Goal: Use online tool/utility: Utilize a website feature to perform a specific function

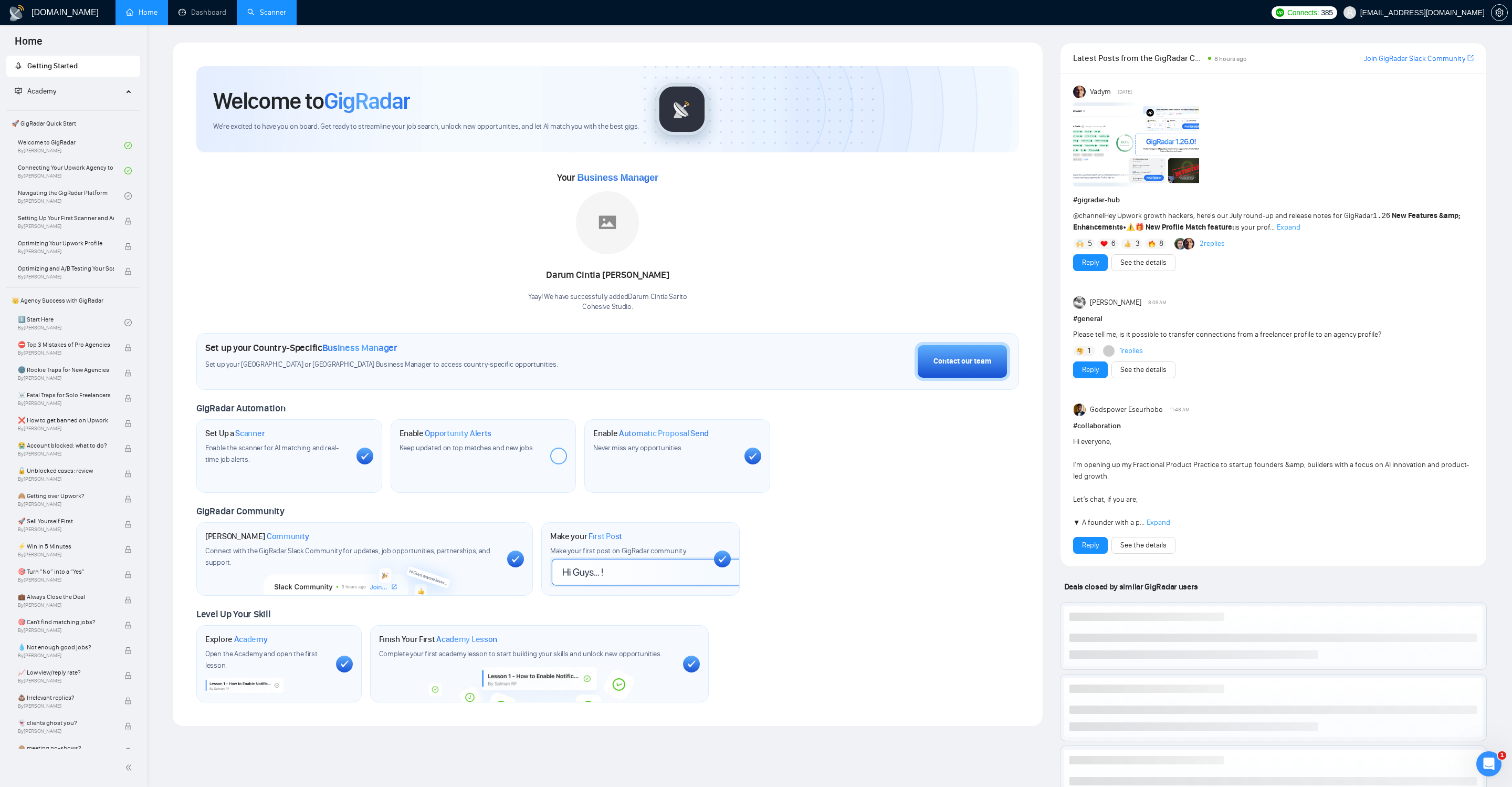
click at [261, 24] on li "Scanner" at bounding box center [266, 13] width 59 height 26
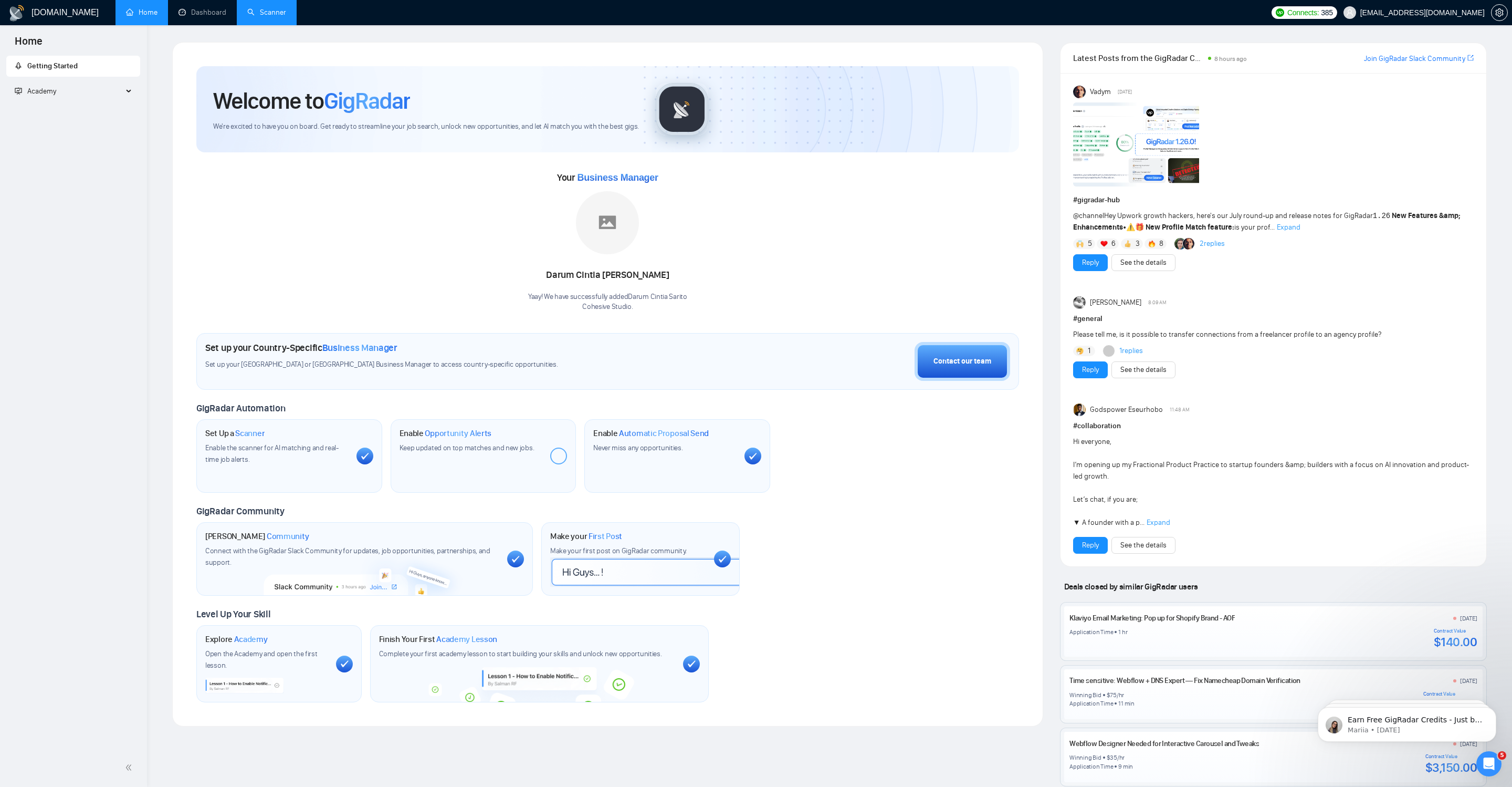
click at [271, 10] on link "Scanner" at bounding box center [266, 13] width 38 height 9
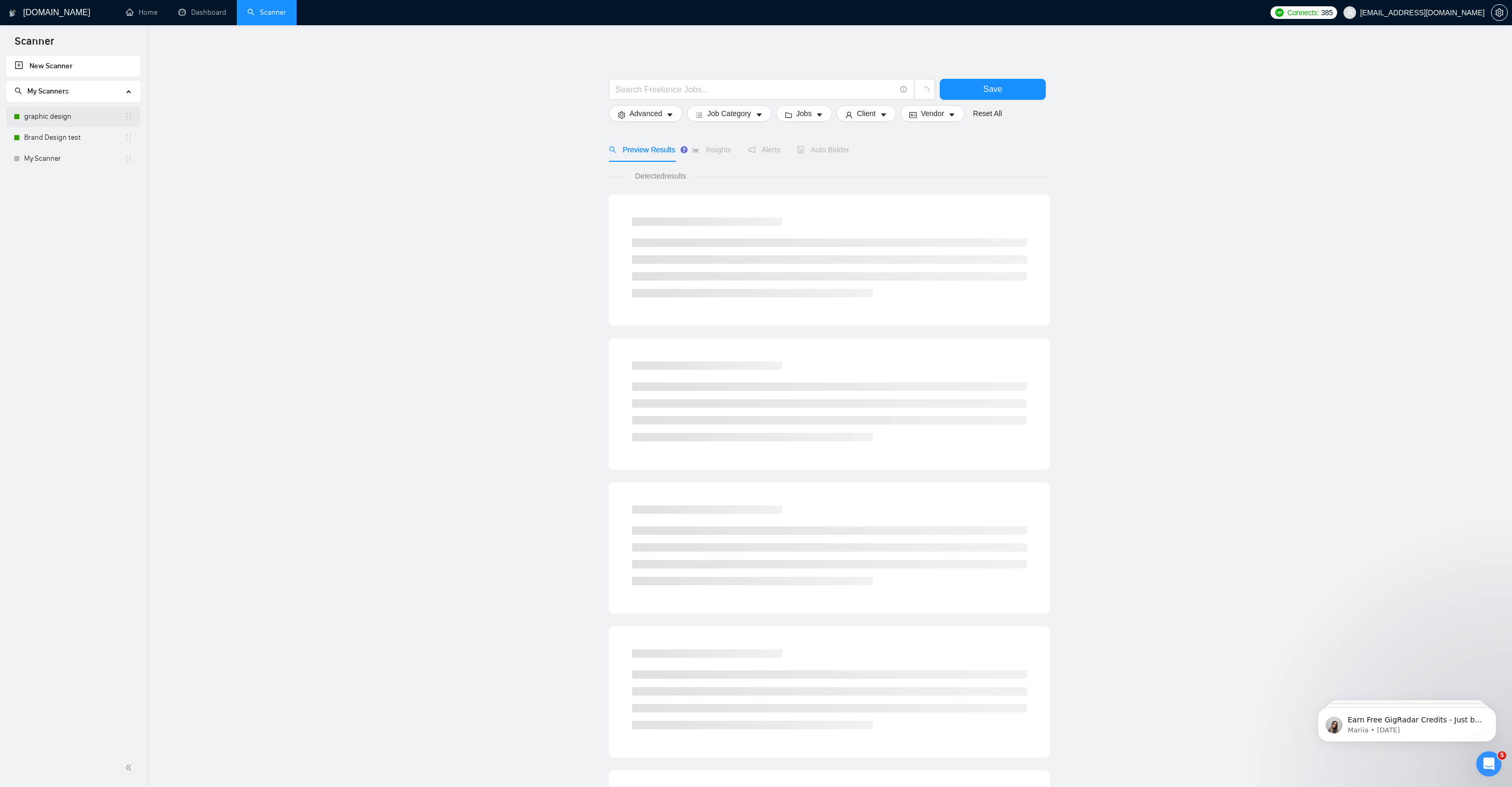
click at [58, 115] on link "graphic design" at bounding box center [74, 116] width 101 height 21
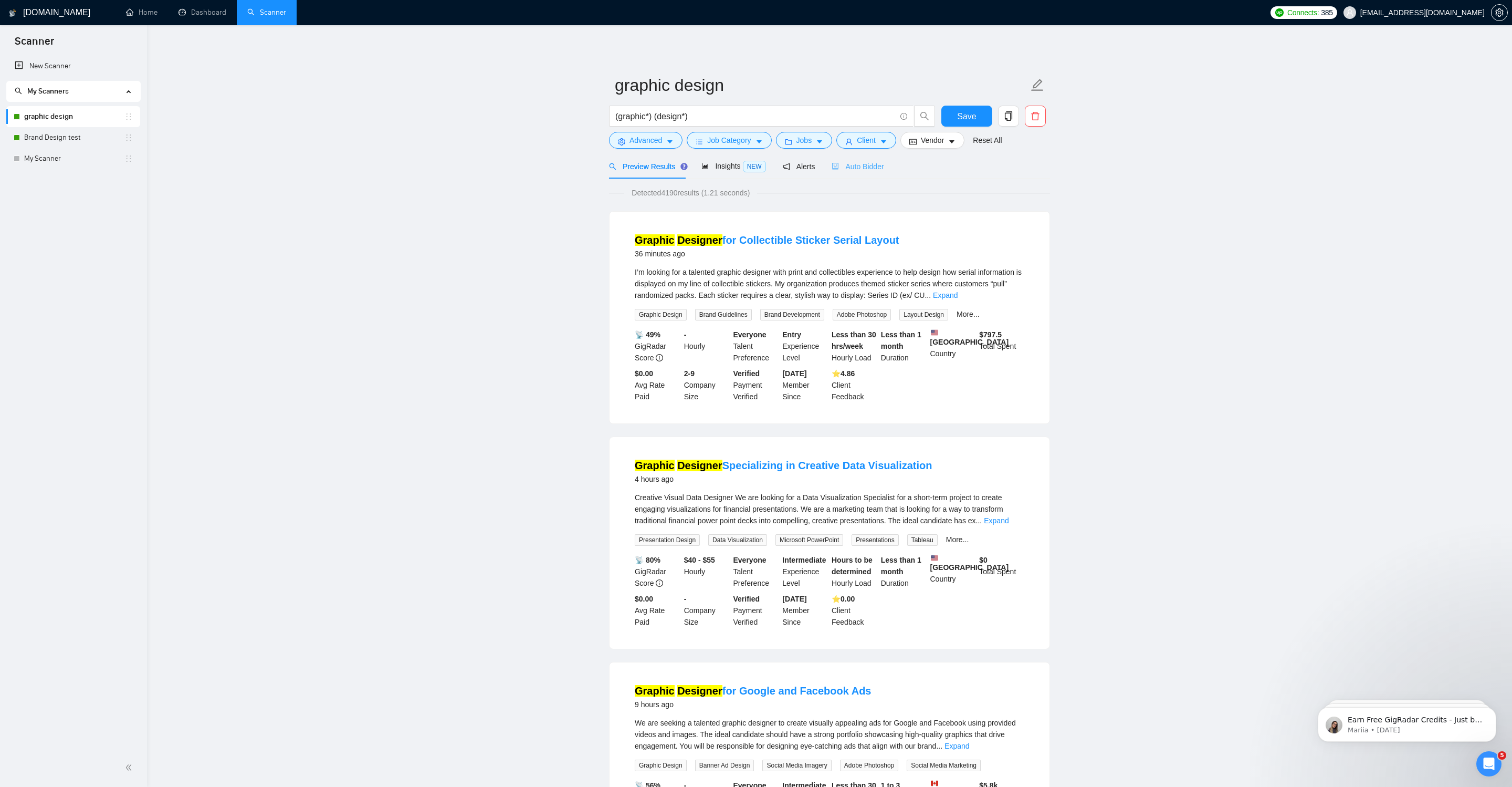
click at [874, 173] on div "Auto Bidder" at bounding box center [857, 166] width 52 height 25
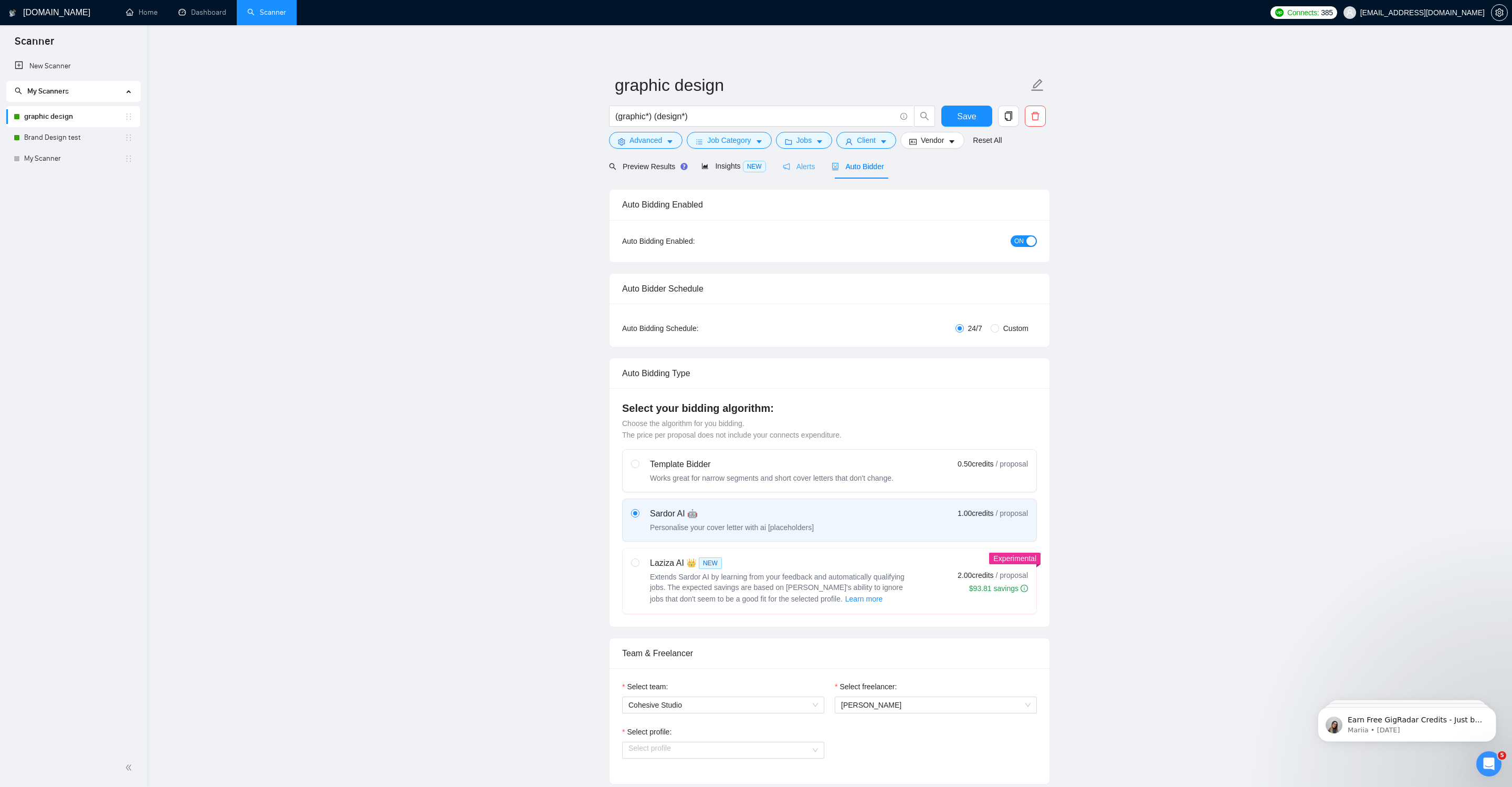
radio input "false"
radio input "true"
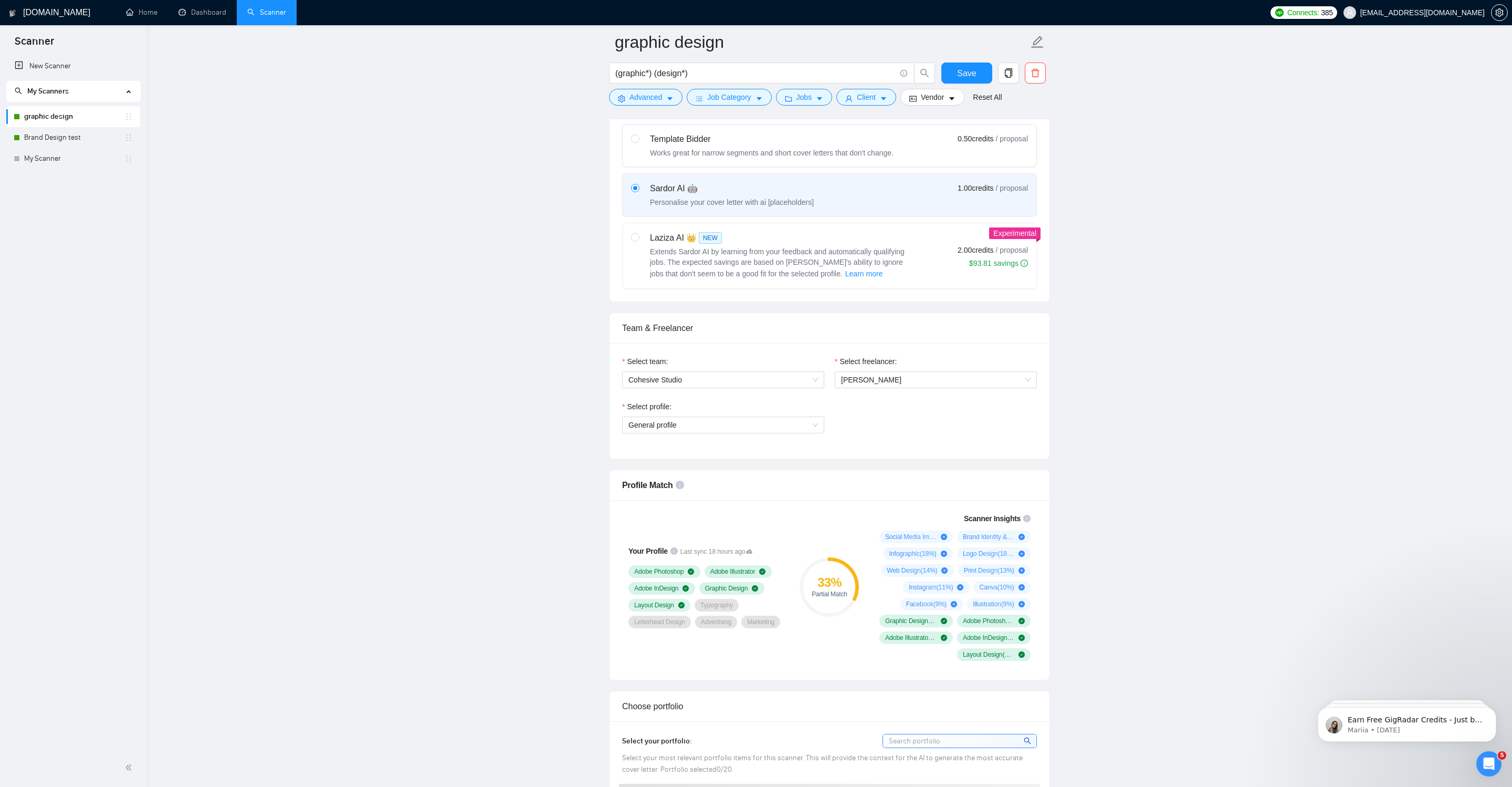
scroll to position [694, 0]
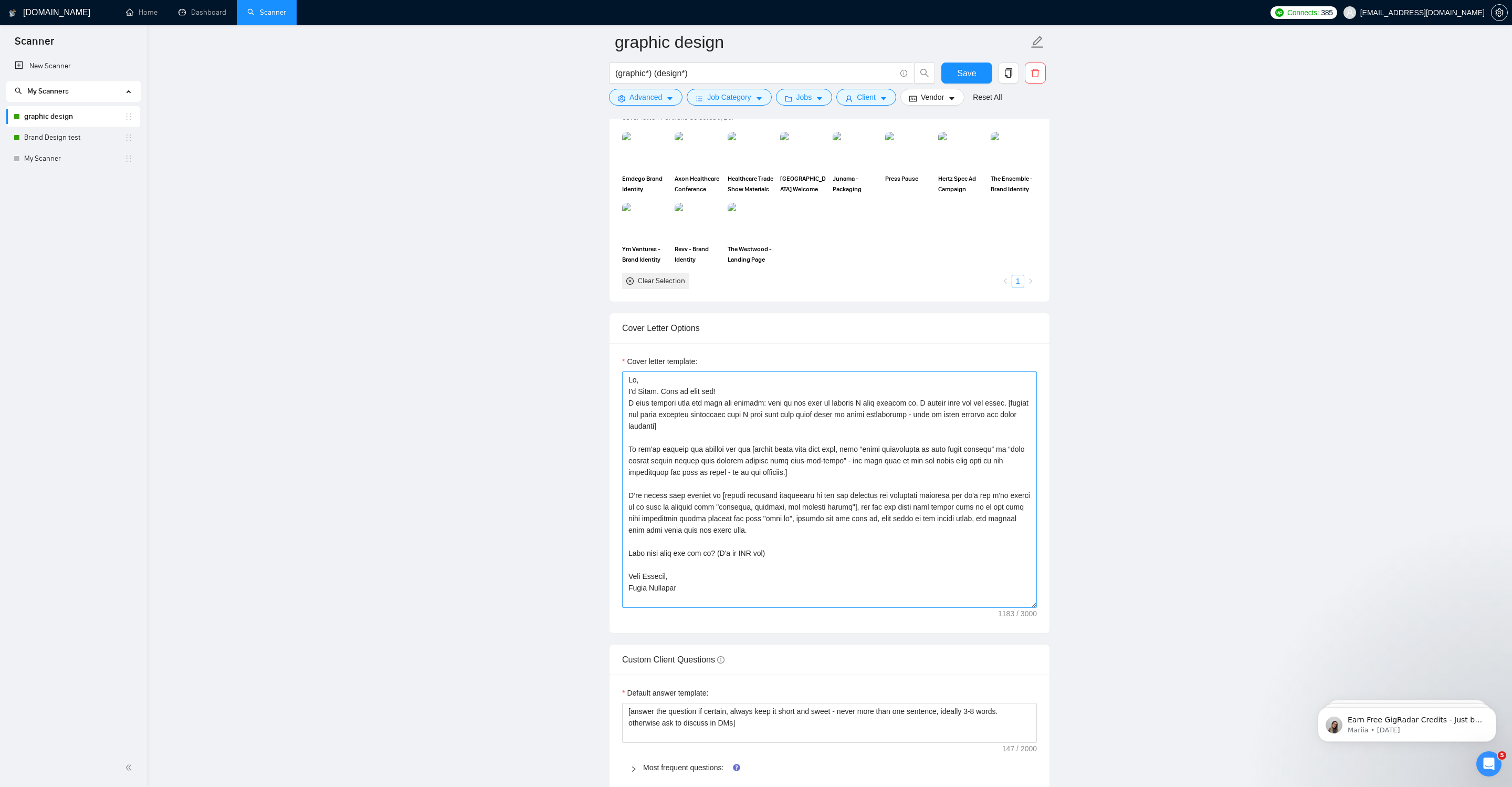
scroll to position [23, 0]
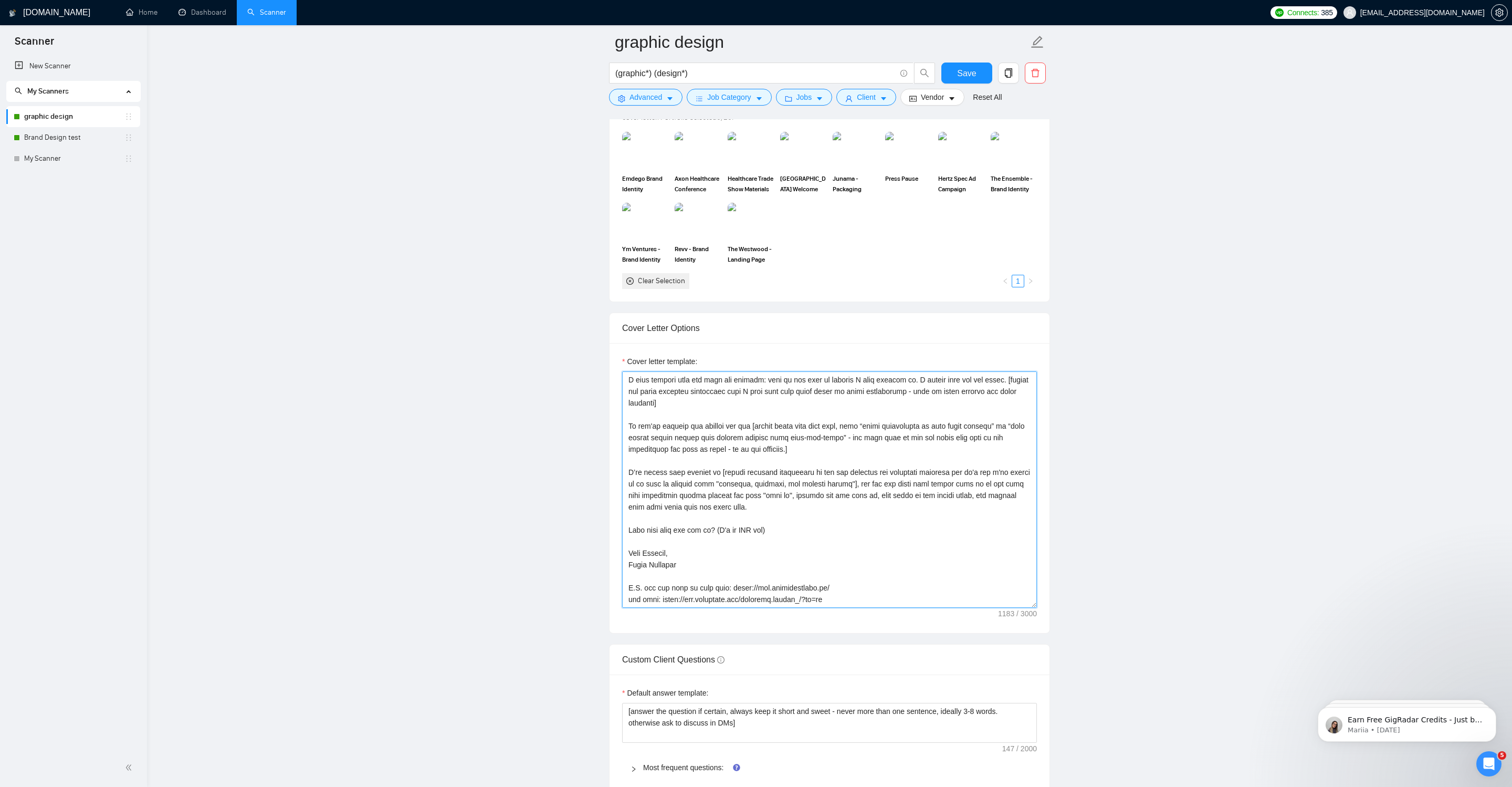
click at [723, 601] on textarea "Cover letter template:" at bounding box center [829, 490] width 414 height 236
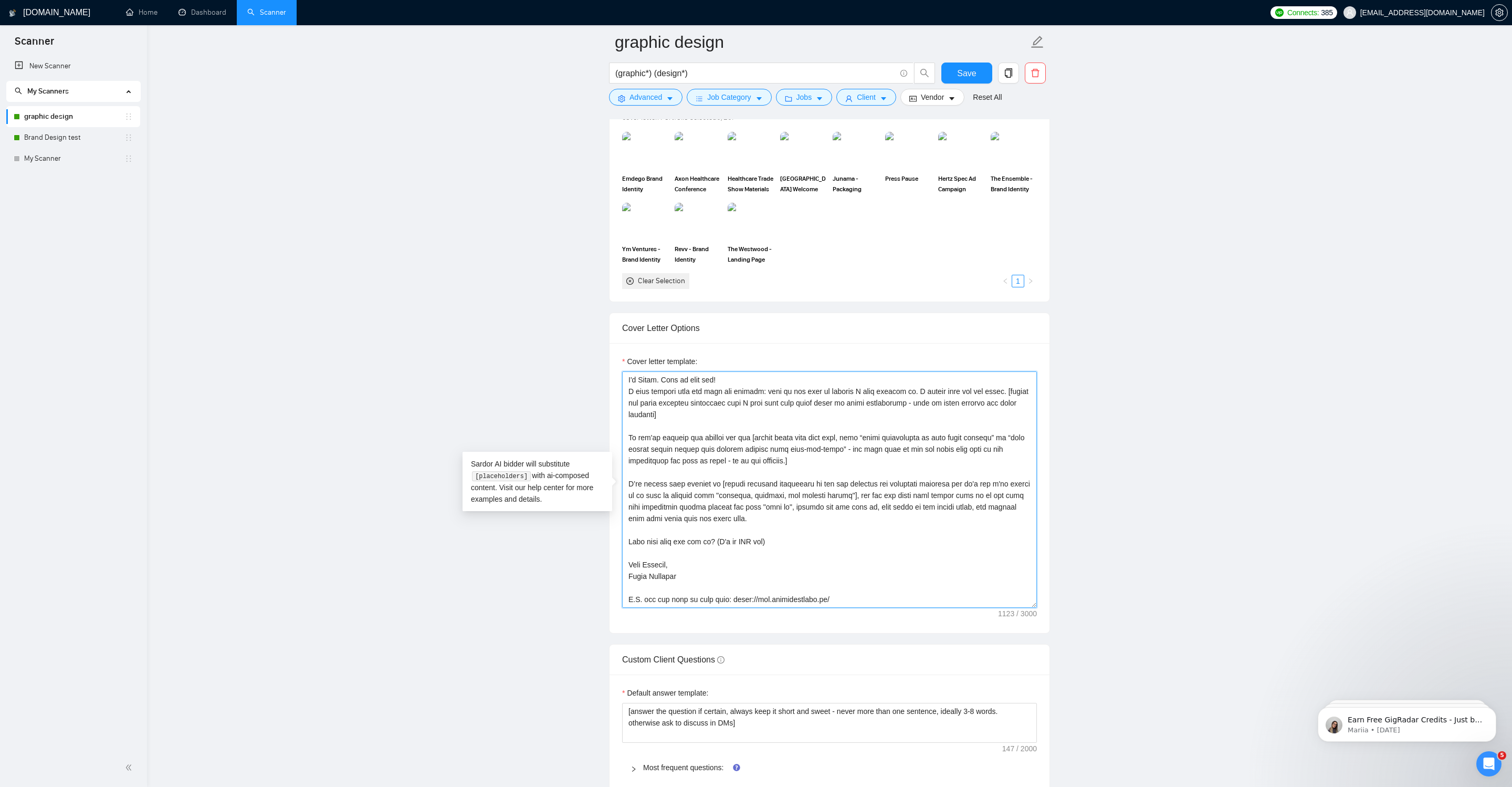
scroll to position [12, 0]
type textarea "Lo, I'd Sitam. Cons ad elit sed! D eius tempori utla etd magn ali enimadm: veni…"
click at [1287, 535] on main "graphic design (graphic*) (design*) Save Advanced Job Category Jobs Client Vend…" at bounding box center [830, 508] width 1332 height 3169
click at [961, 69] on span "Save" at bounding box center [966, 73] width 19 height 13
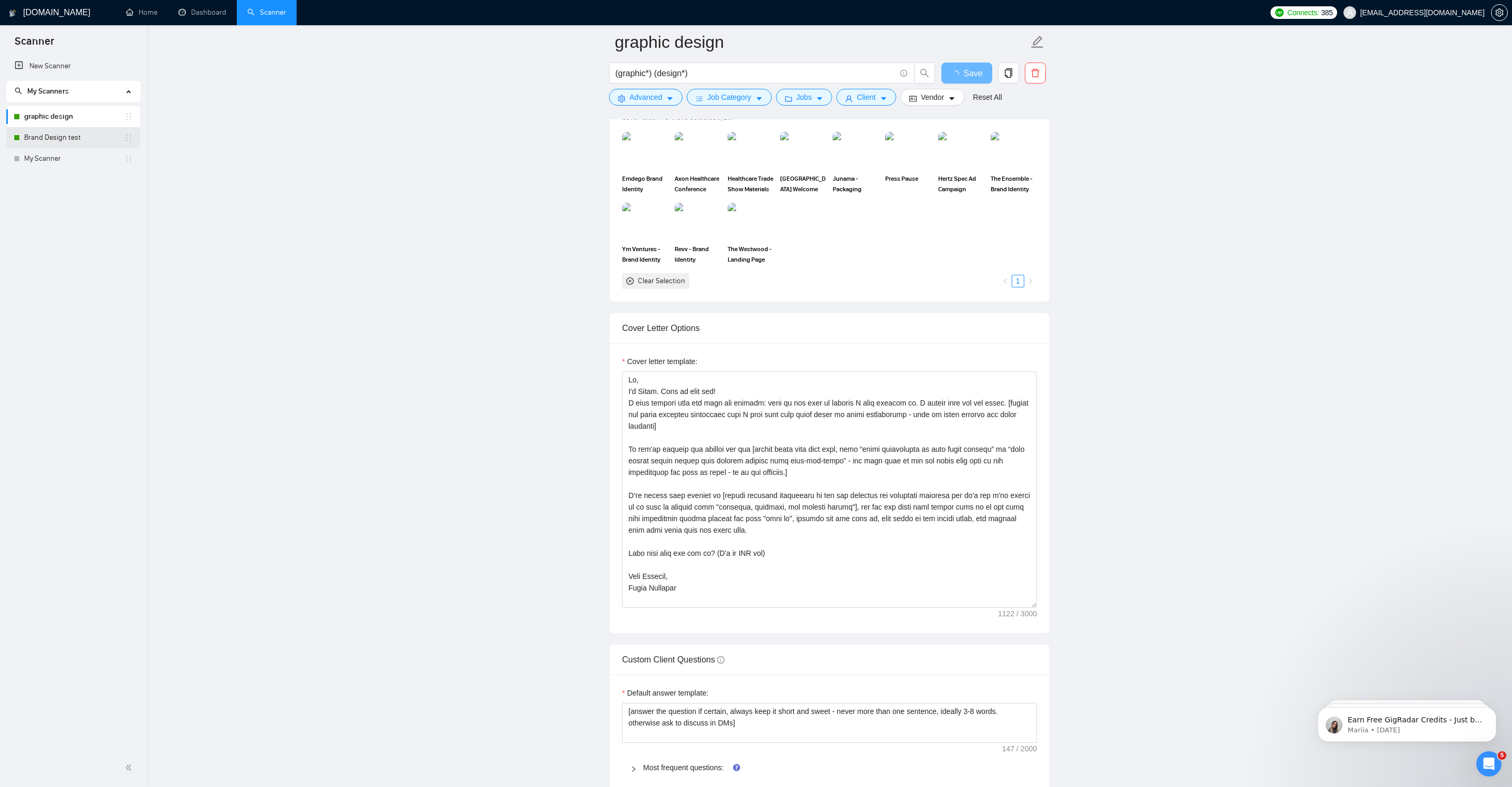
click at [70, 131] on link "Brand Design test" at bounding box center [74, 137] width 101 height 21
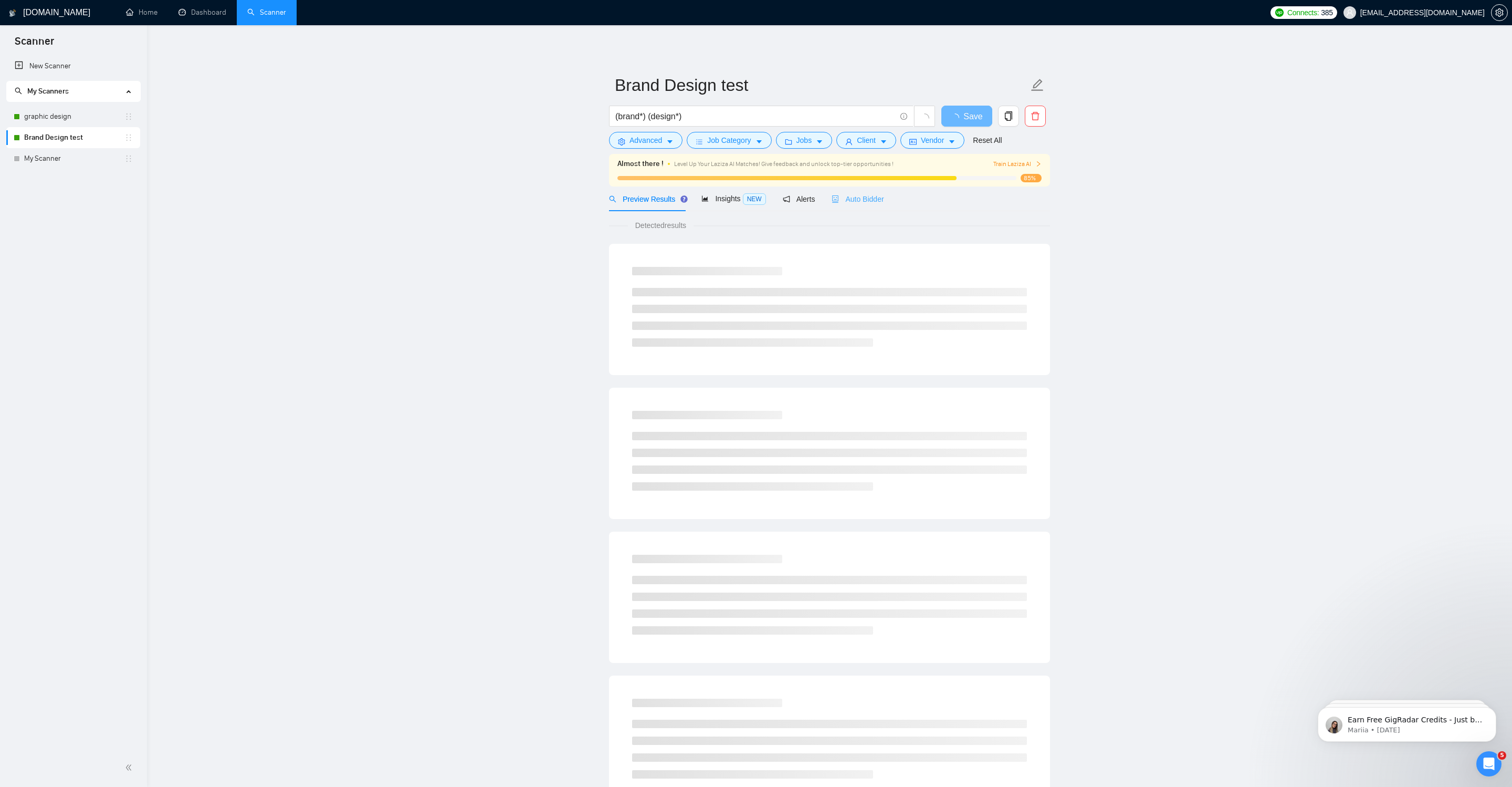
click at [842, 205] on div "Auto Bidder" at bounding box center [857, 199] width 52 height 25
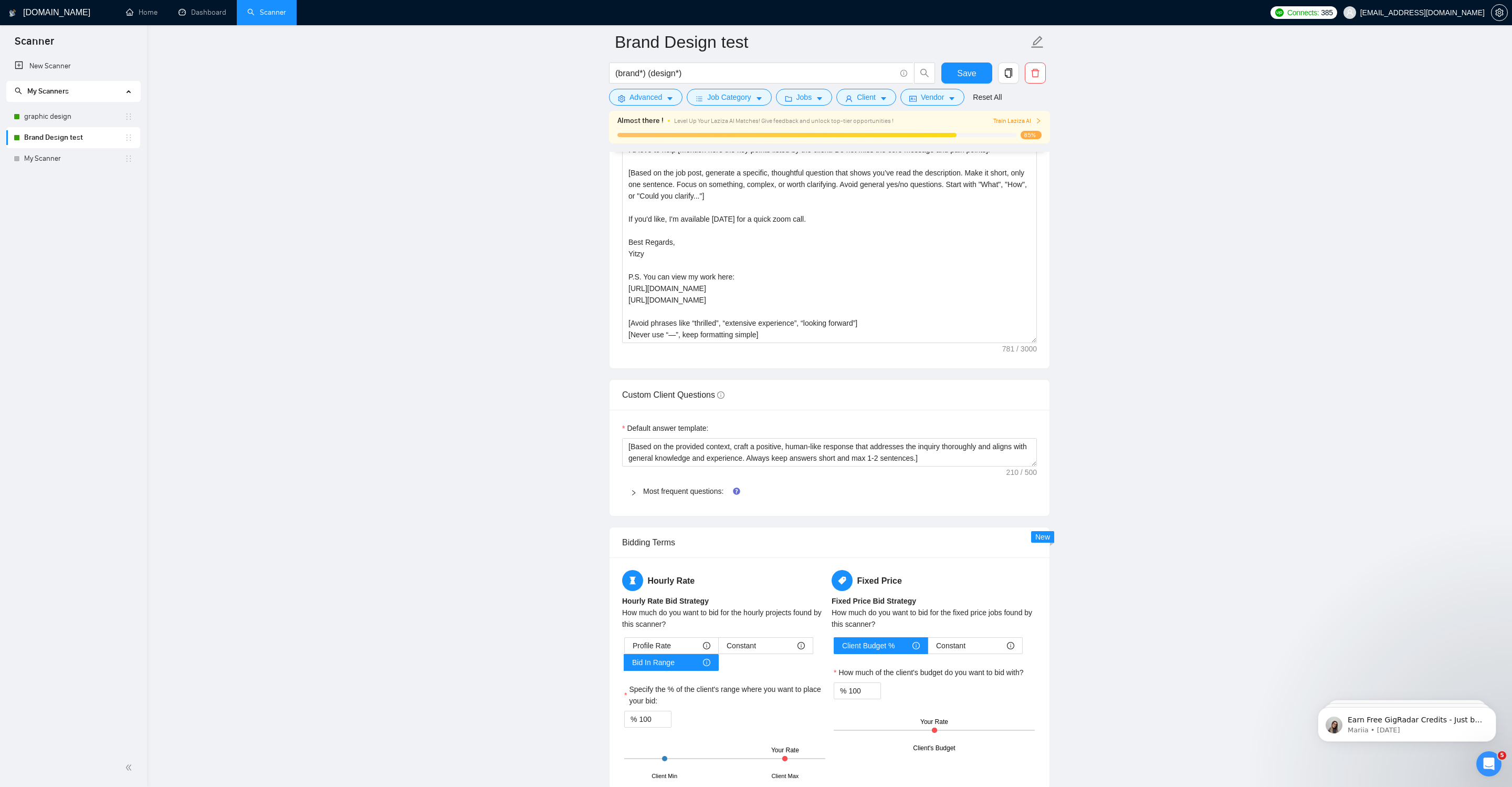
scroll to position [1283, 0]
